Goal: Task Accomplishment & Management: Manage account settings

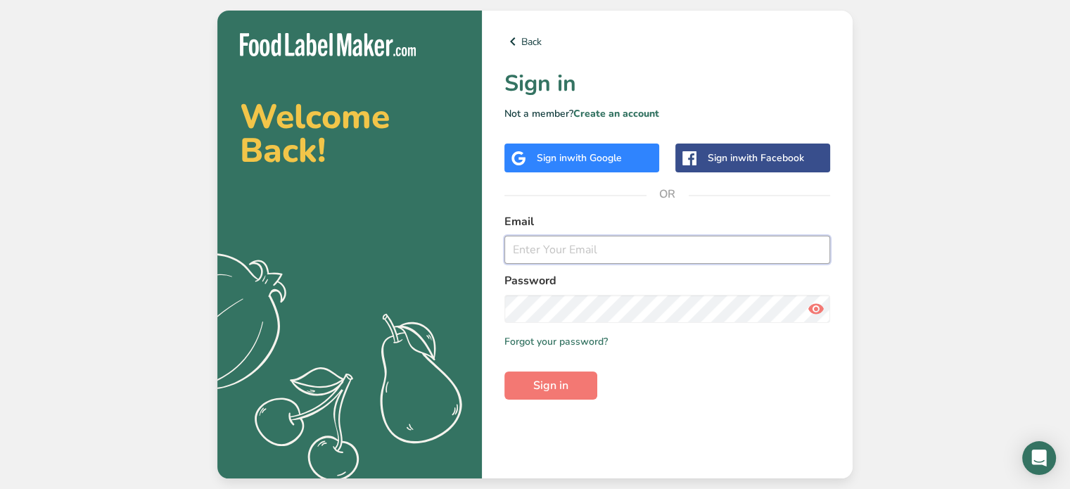
click at [560, 250] on input "email" at bounding box center [667, 250] width 326 height 28
type input "[PERSON_NAME][EMAIL_ADDRESS][PERSON_NAME][DOMAIN_NAME]"
click at [555, 391] on span "Sign in" at bounding box center [550, 385] width 35 height 17
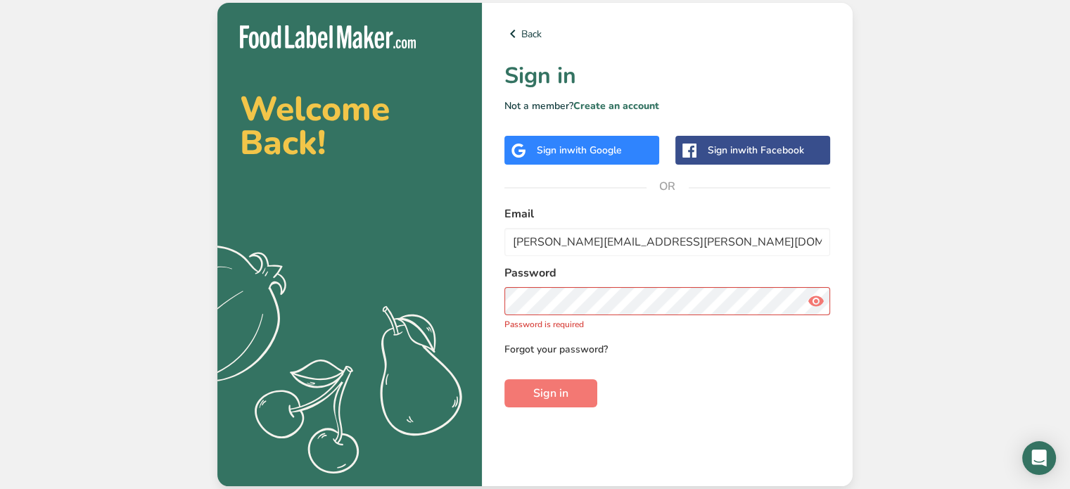
click at [541, 351] on link "Forgot your password?" at bounding box center [555, 349] width 103 height 15
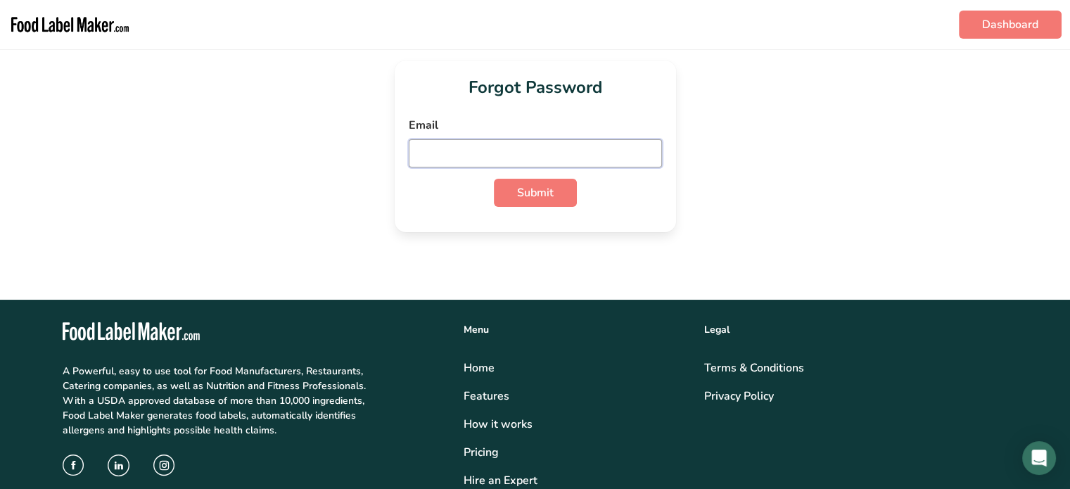
click at [453, 160] on input "email" at bounding box center [535, 153] width 253 height 28
type input "[PERSON_NAME][EMAIL_ADDRESS][PERSON_NAME][DOMAIN_NAME]"
click at [494, 179] on button "Submit" at bounding box center [535, 193] width 83 height 28
click at [523, 193] on span "Submit" at bounding box center [535, 192] width 37 height 17
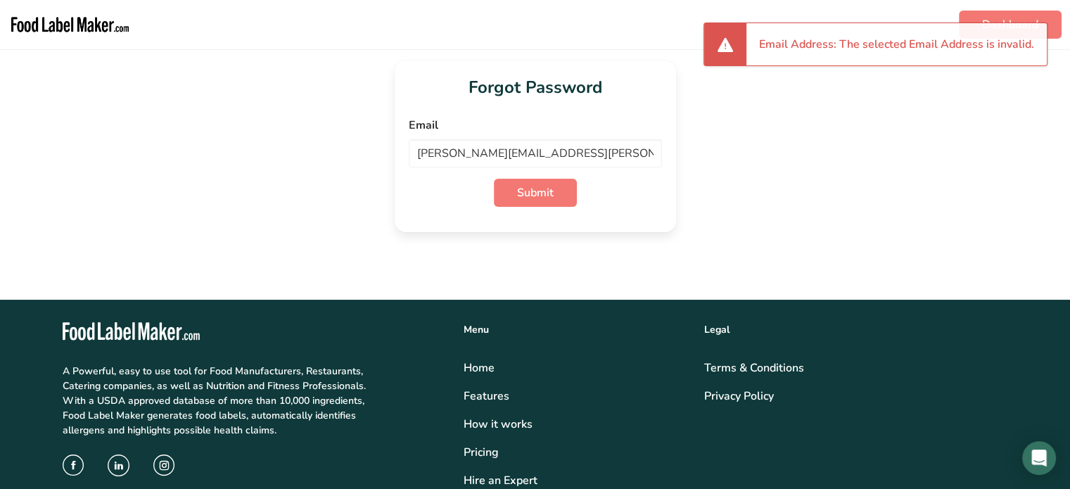
click at [282, 255] on div "Dashboard Forgot Password Email [PERSON_NAME][EMAIL_ADDRESS][PERSON_NAME][DOMAI…" at bounding box center [535, 355] width 1070 height 710
